Goal: Information Seeking & Learning: Learn about a topic

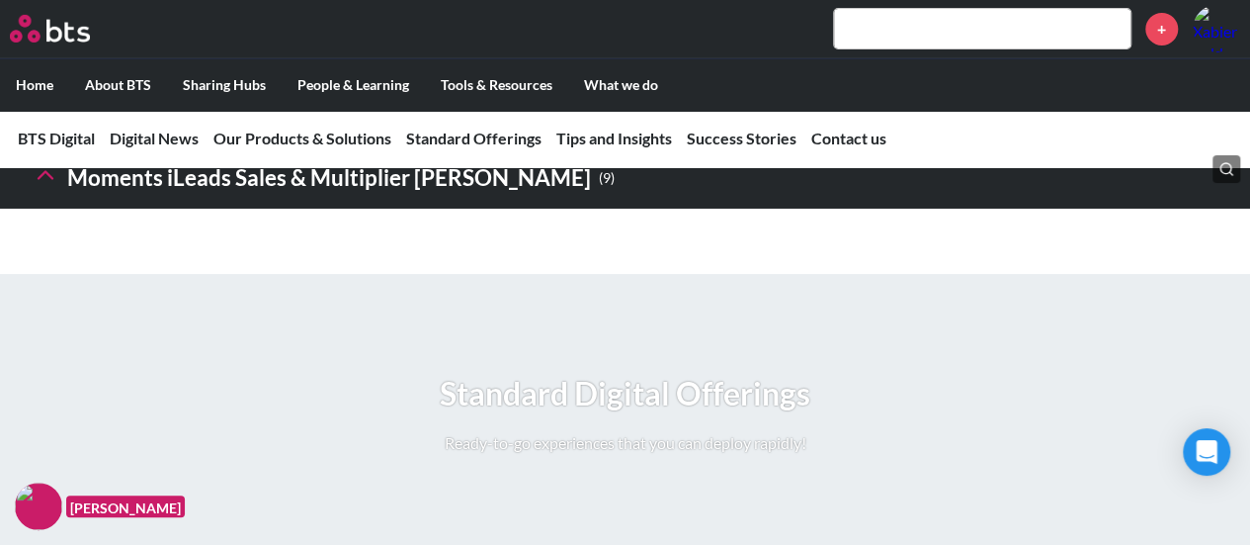
scroll to position [3343, 0]
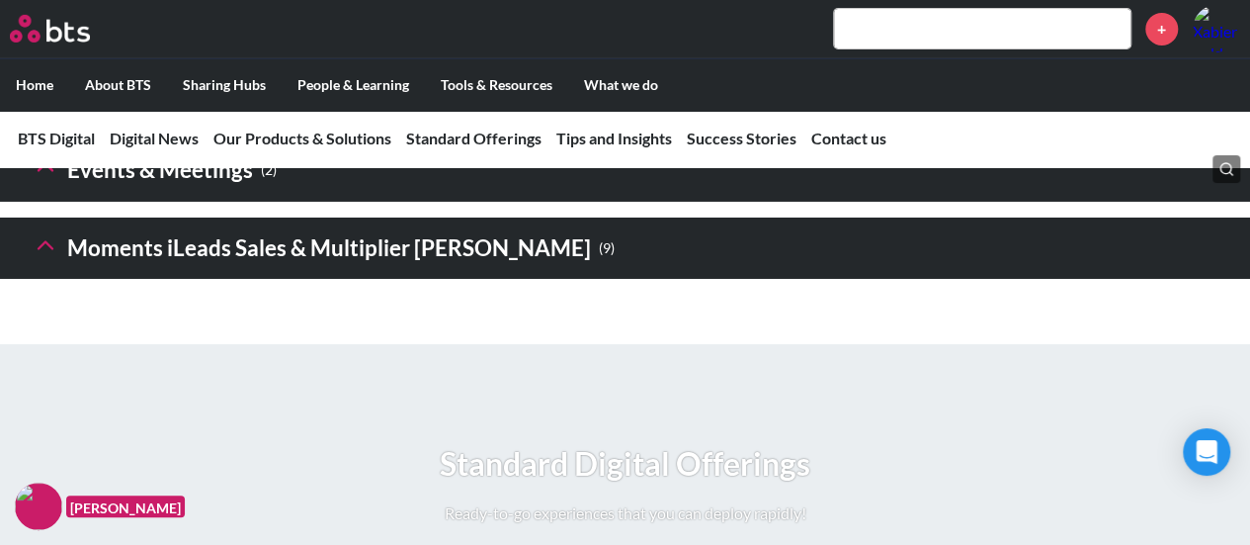
click at [50, 259] on icon at bounding box center [46, 245] width 28 height 28
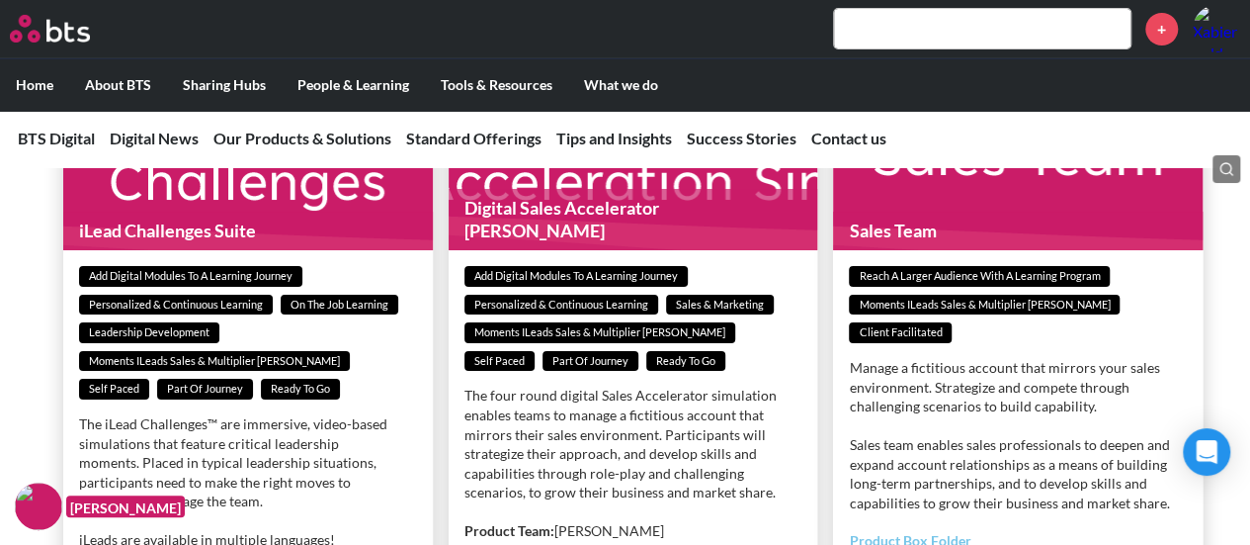
scroll to position [3566, 0]
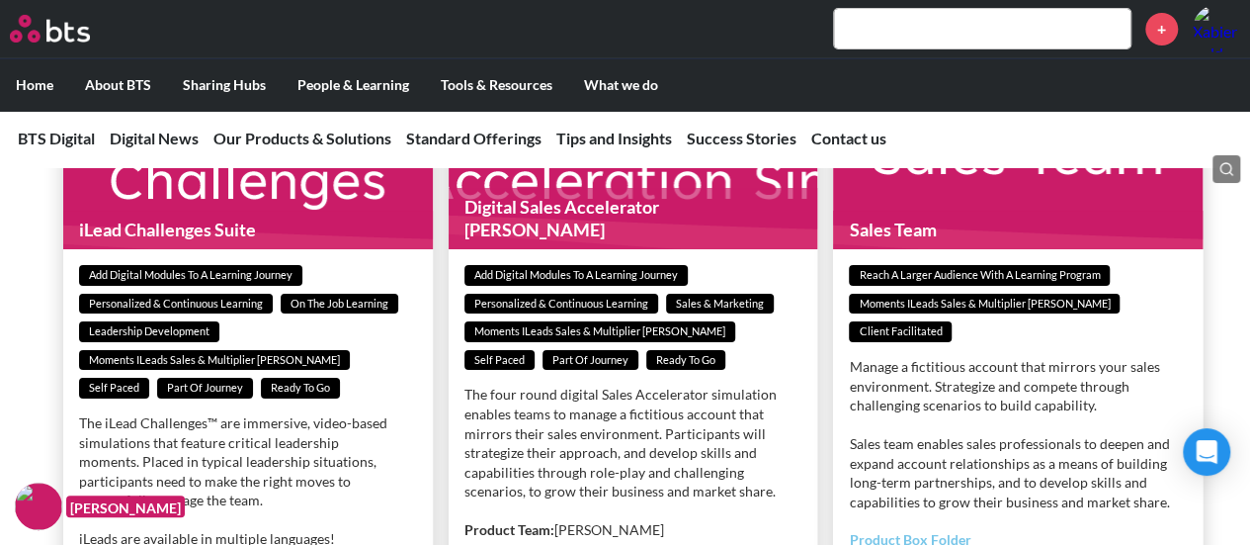
click at [491, 249] on figure "Digital Sales Accelerator [PERSON_NAME]" at bounding box center [634, 160] width 370 height 178
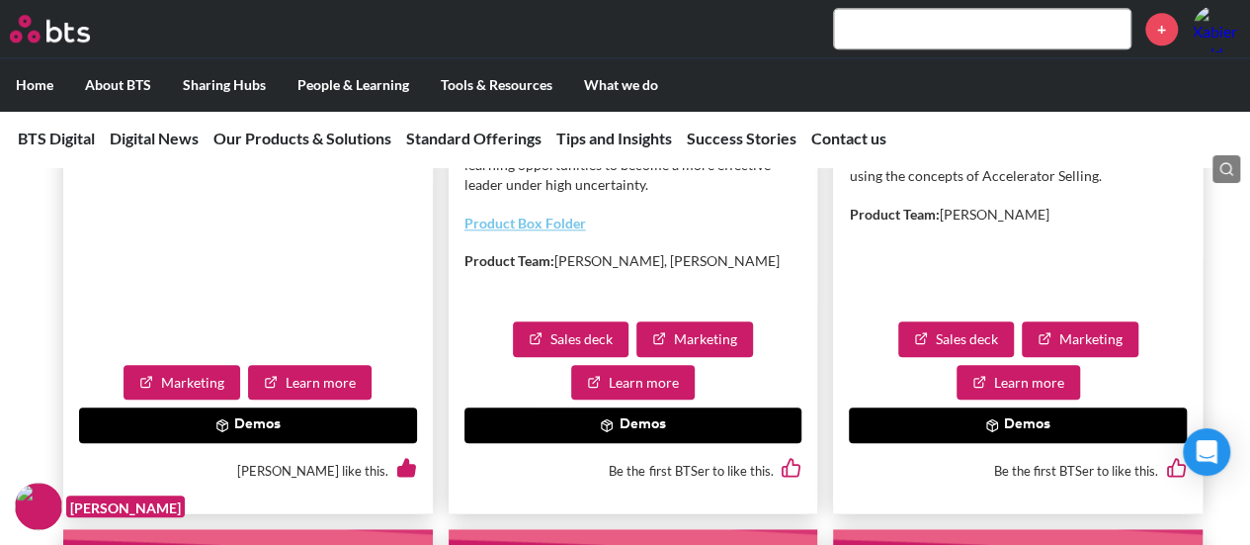
scroll to position [4680, 0]
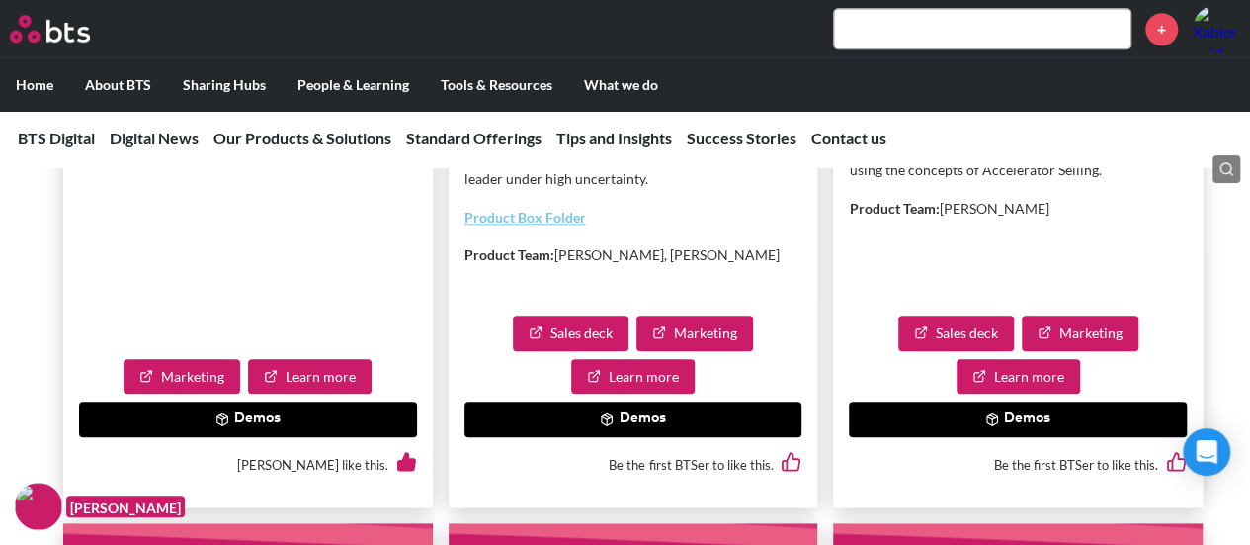
click at [625, 437] on button "Demos" at bounding box center [634, 419] width 338 height 36
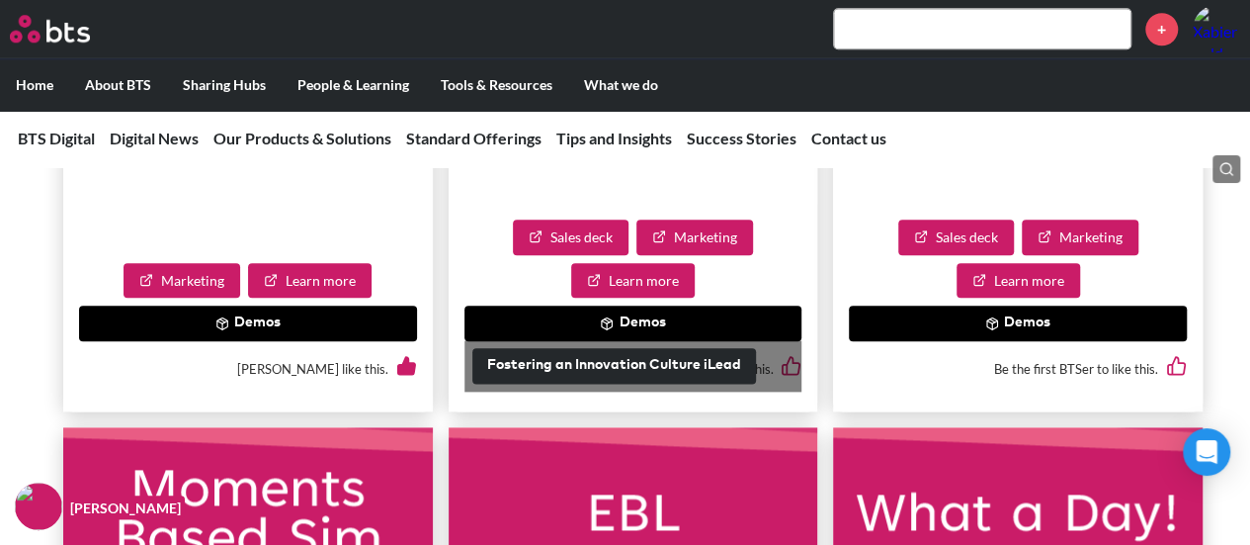
scroll to position [4777, 0]
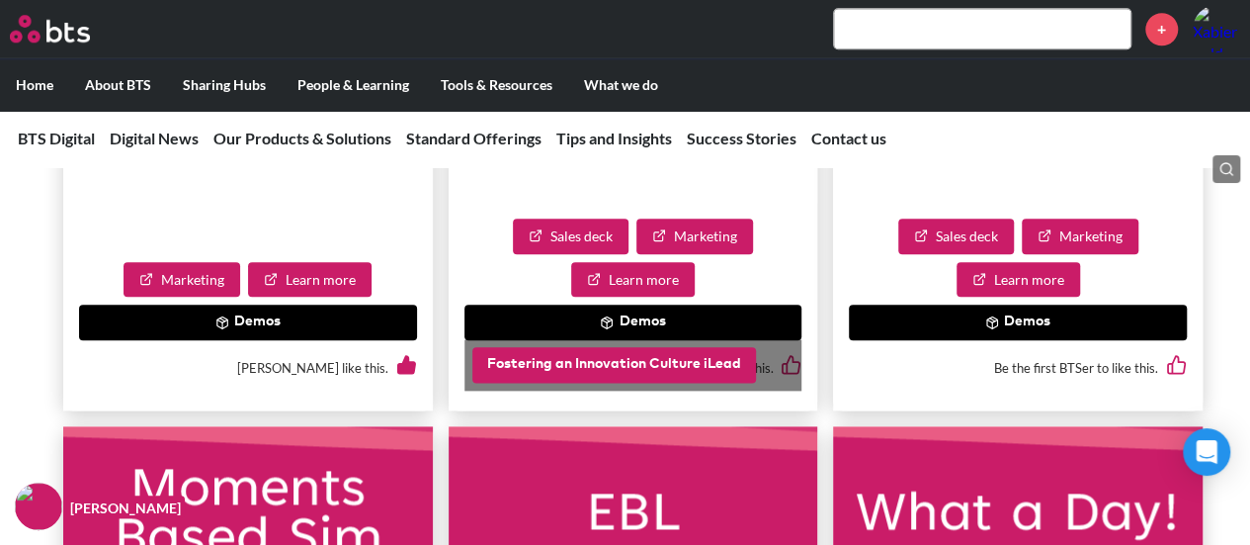
click at [618, 383] on button "Fostering an Innovation Culture iLead" at bounding box center [614, 365] width 284 height 36
